Goal: Communication & Community: Answer question/provide support

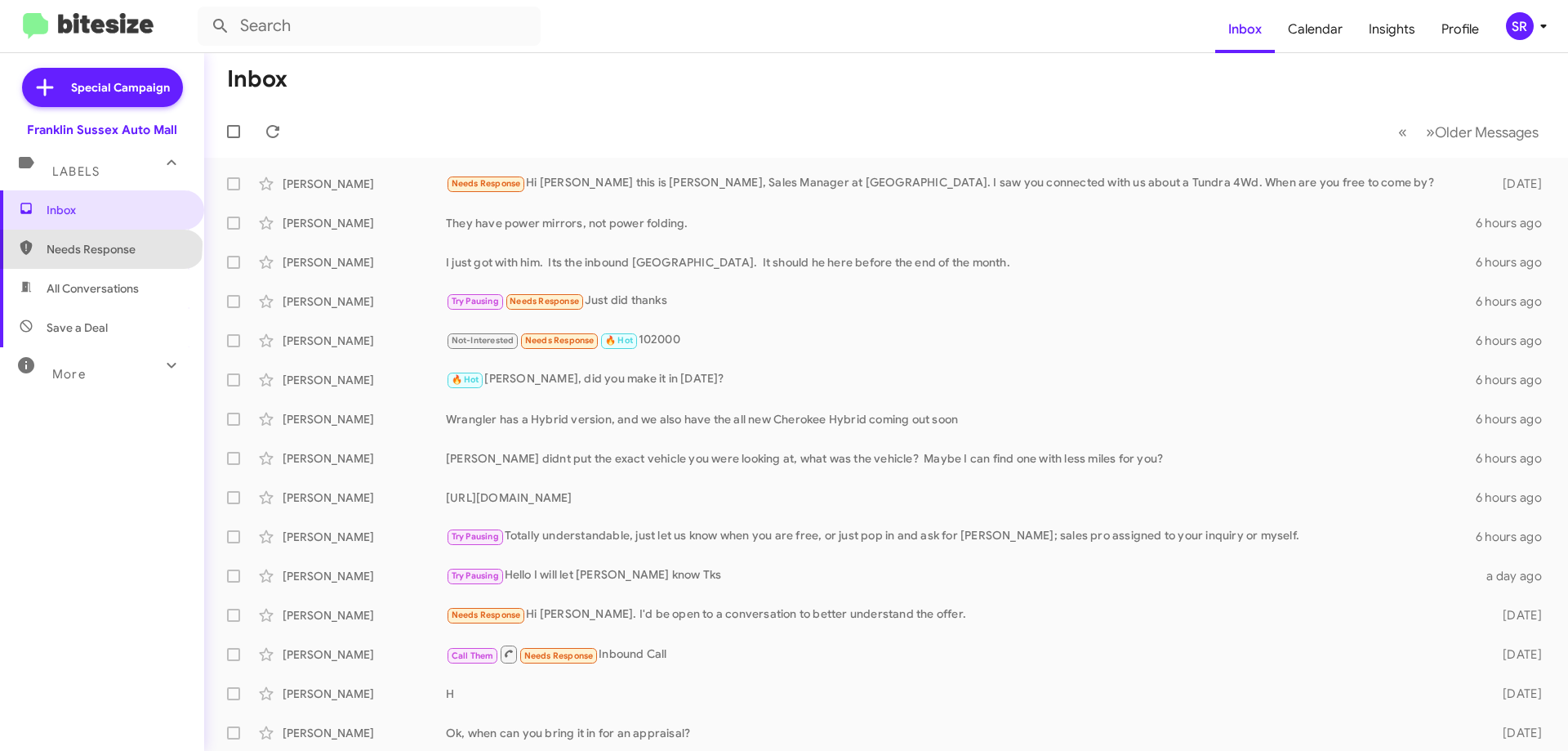
click at [100, 244] on span "Needs Response" at bounding box center [116, 249] width 139 height 17
type input "in:needs-response"
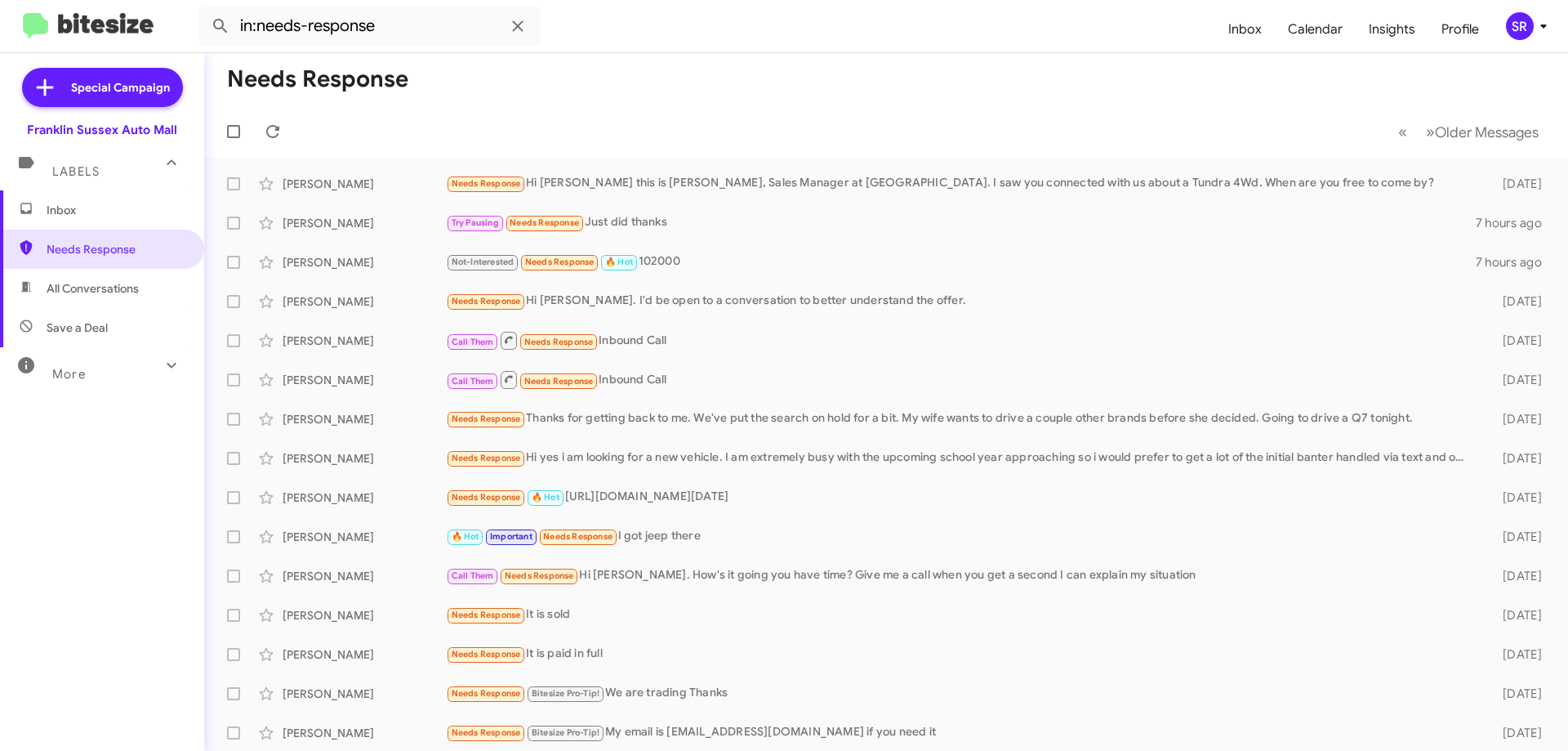
click at [52, 210] on span "Inbox" at bounding box center [116, 210] width 139 height 17
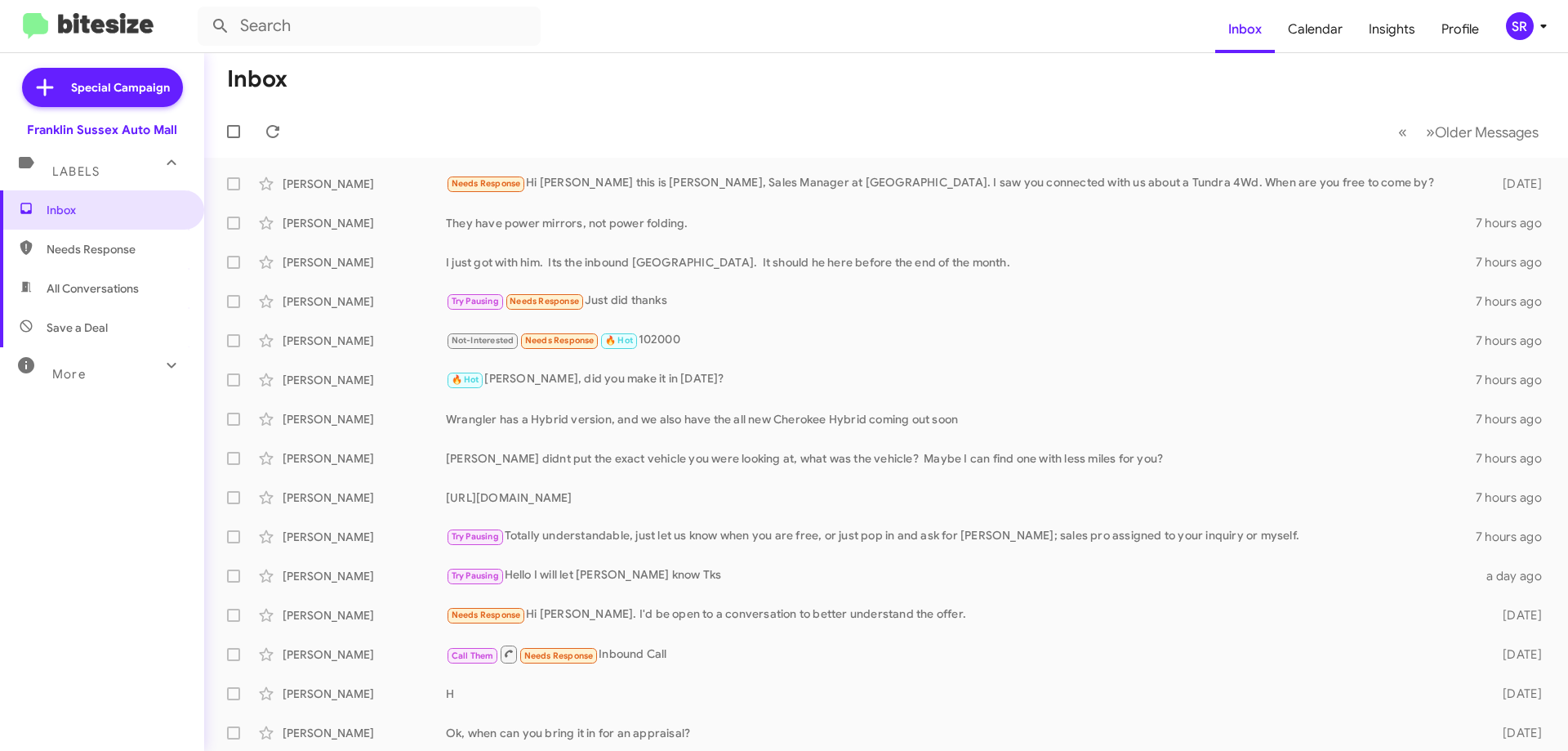
click at [54, 255] on span "Needs Response" at bounding box center [116, 249] width 139 height 17
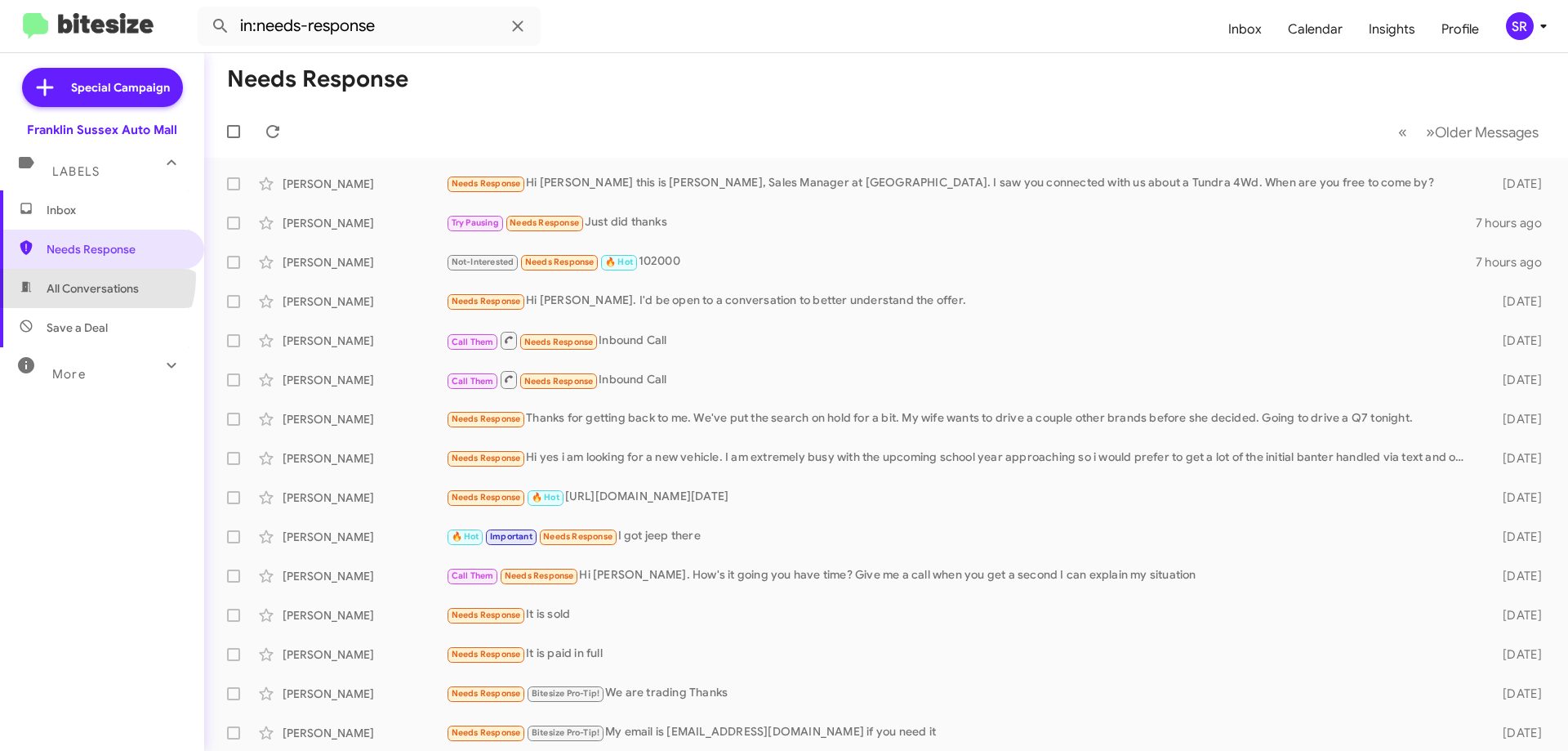
click at [85, 277] on span "All Conversations" at bounding box center [102, 288] width 204 height 39
type input "in:all-conversations"
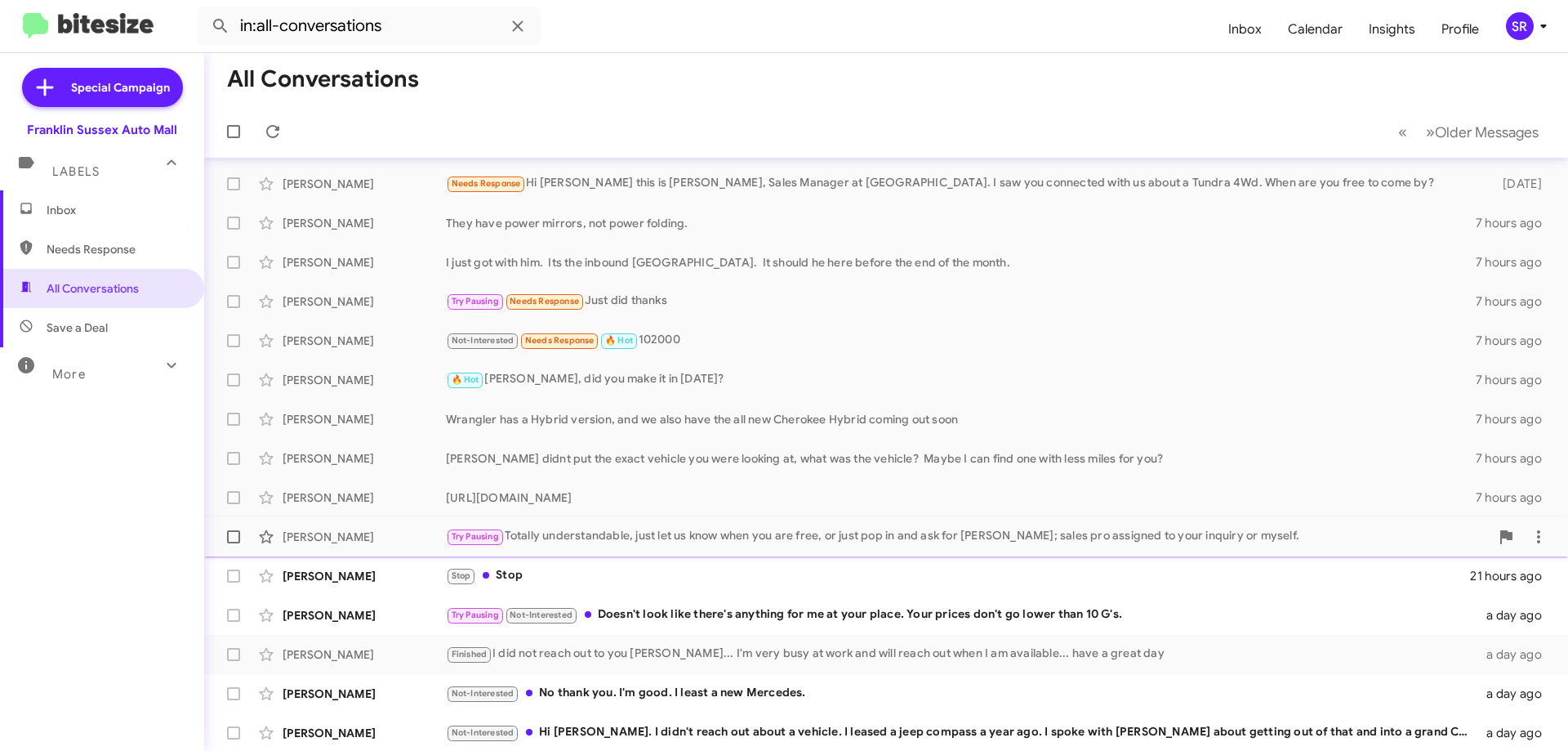
scroll to position [82, 0]
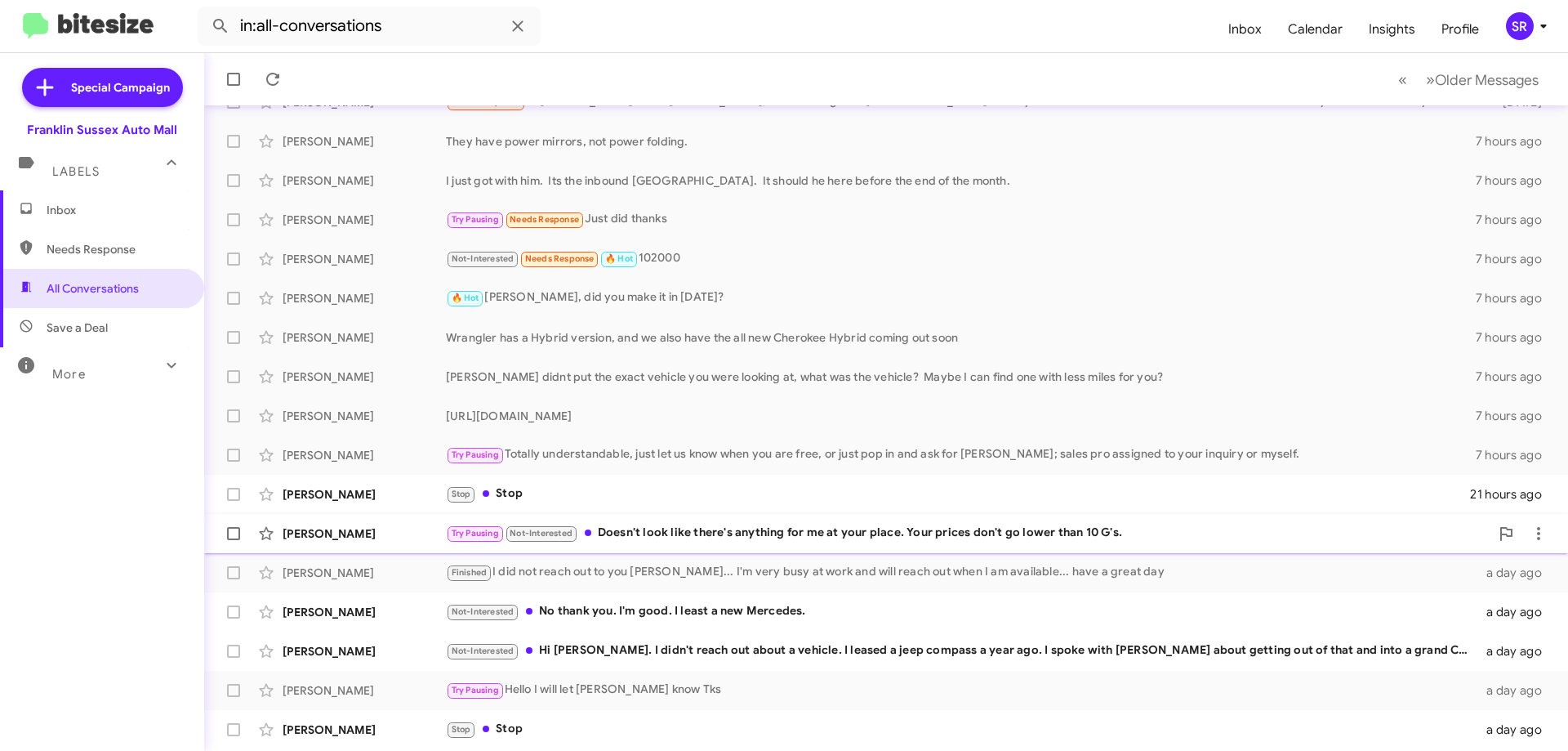
click at [763, 538] on div "Try Pausing Not-Interested Doesn't look like there's anything for me at your pl…" at bounding box center [968, 532] width 1044 height 18
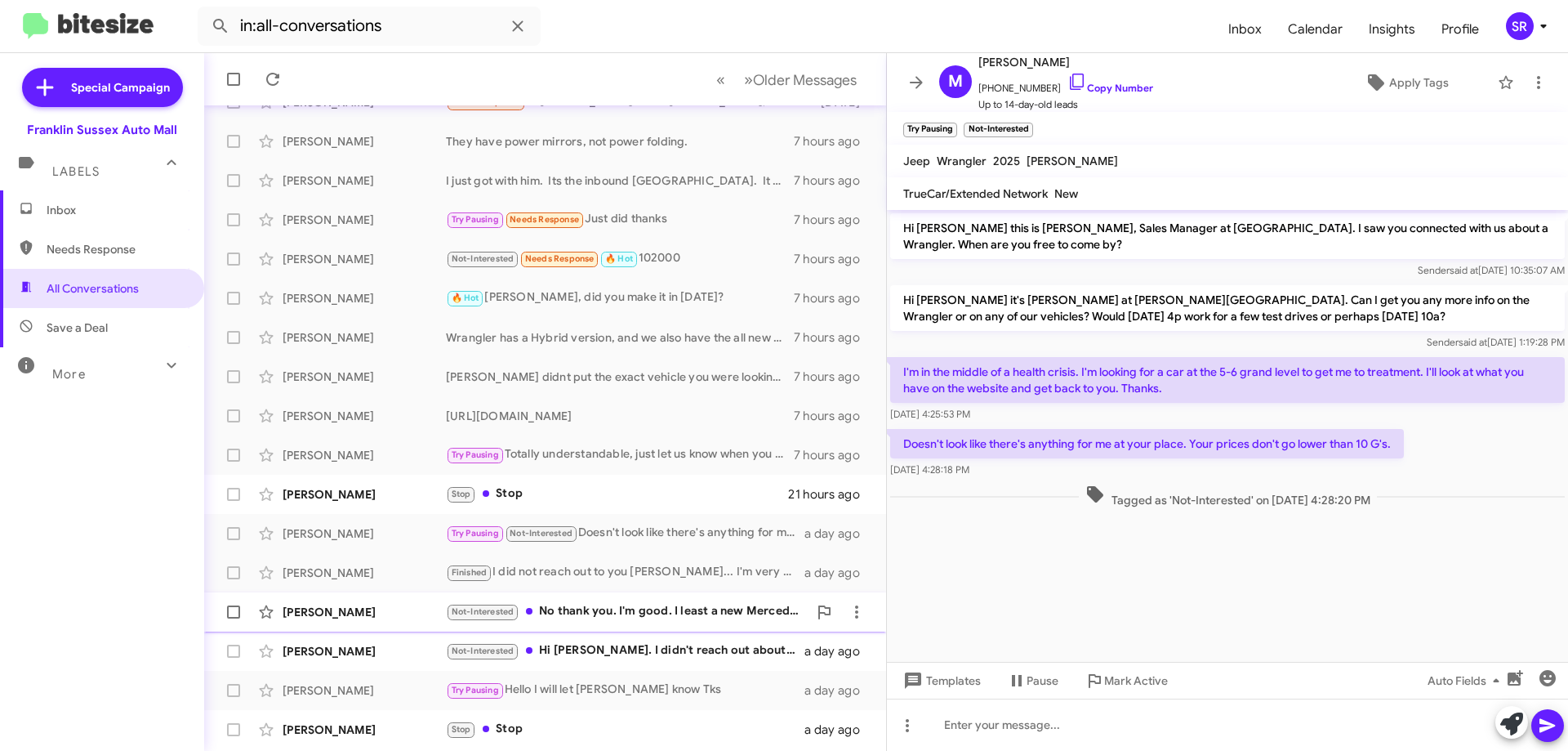
click at [666, 610] on div "Not-Interested No thank you. I'm good. I least a new Mercedes." at bounding box center [627, 611] width 362 height 18
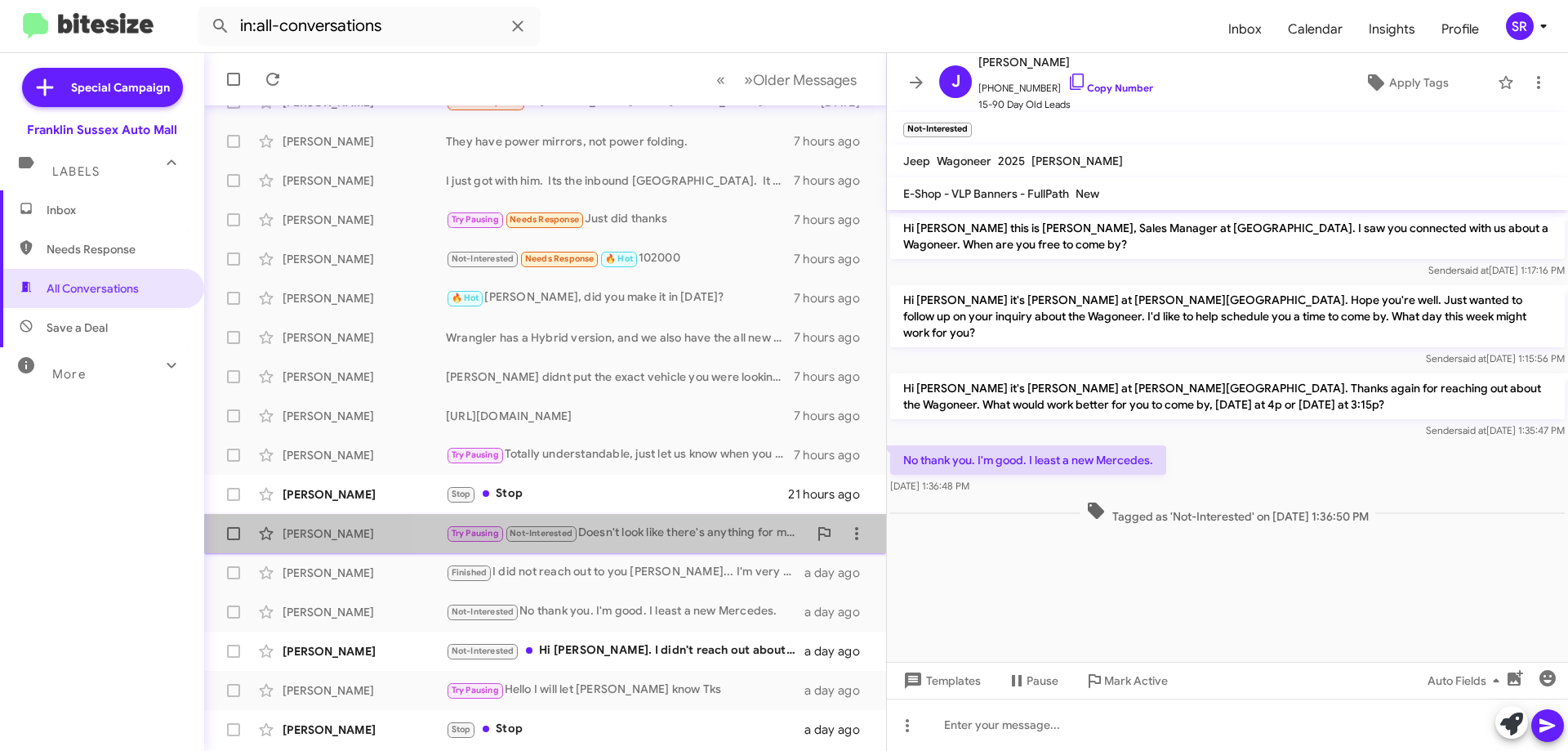
click at [652, 537] on div "Try Pausing Not-Interested Doesn't look like there's anything for me at your pl…" at bounding box center [627, 532] width 362 height 18
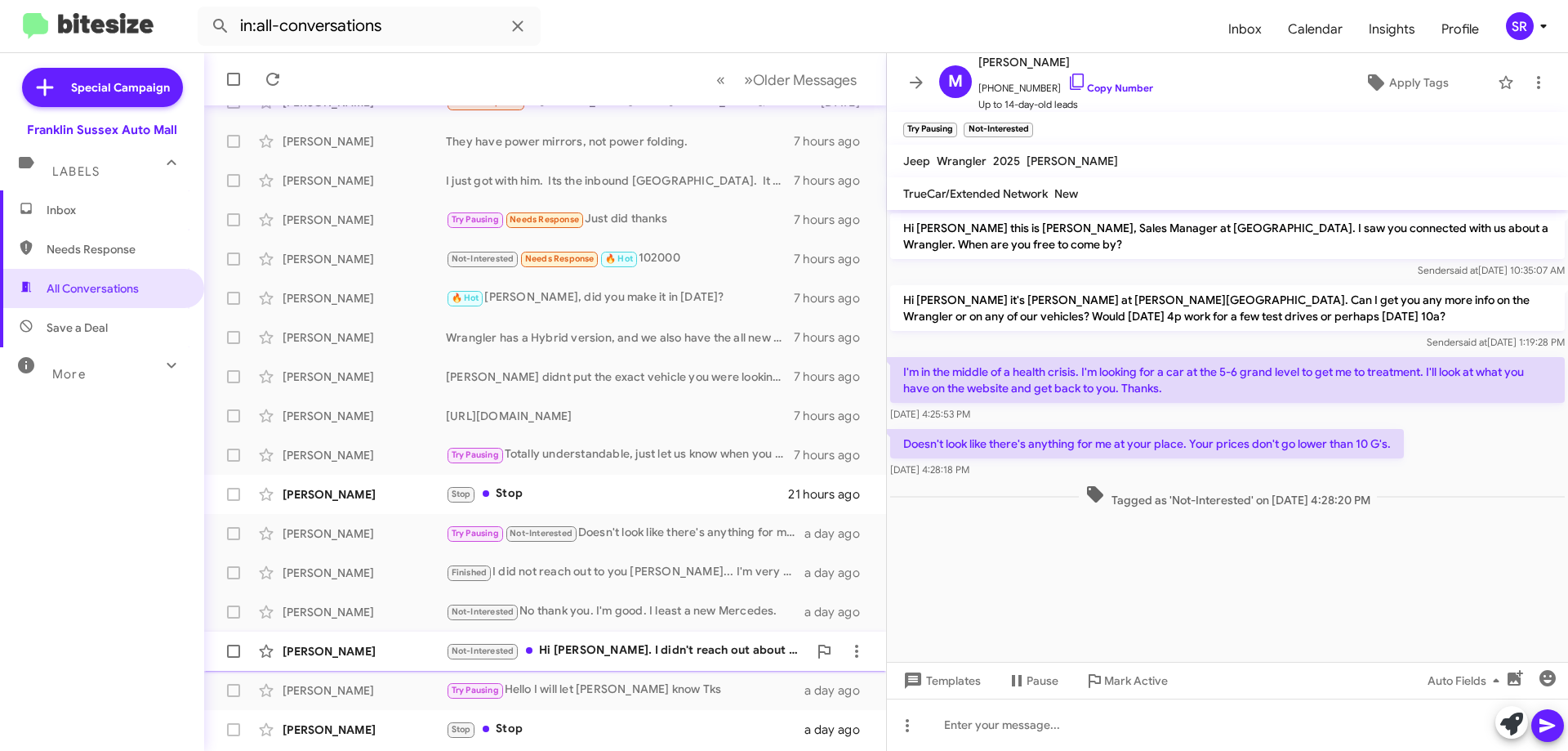
click at [611, 654] on div "Not-Interested Hi [PERSON_NAME]. I didn't reach out about a vehicle. I leased a…" at bounding box center [627, 651] width 362 height 18
